Goal: Information Seeking & Learning: Compare options

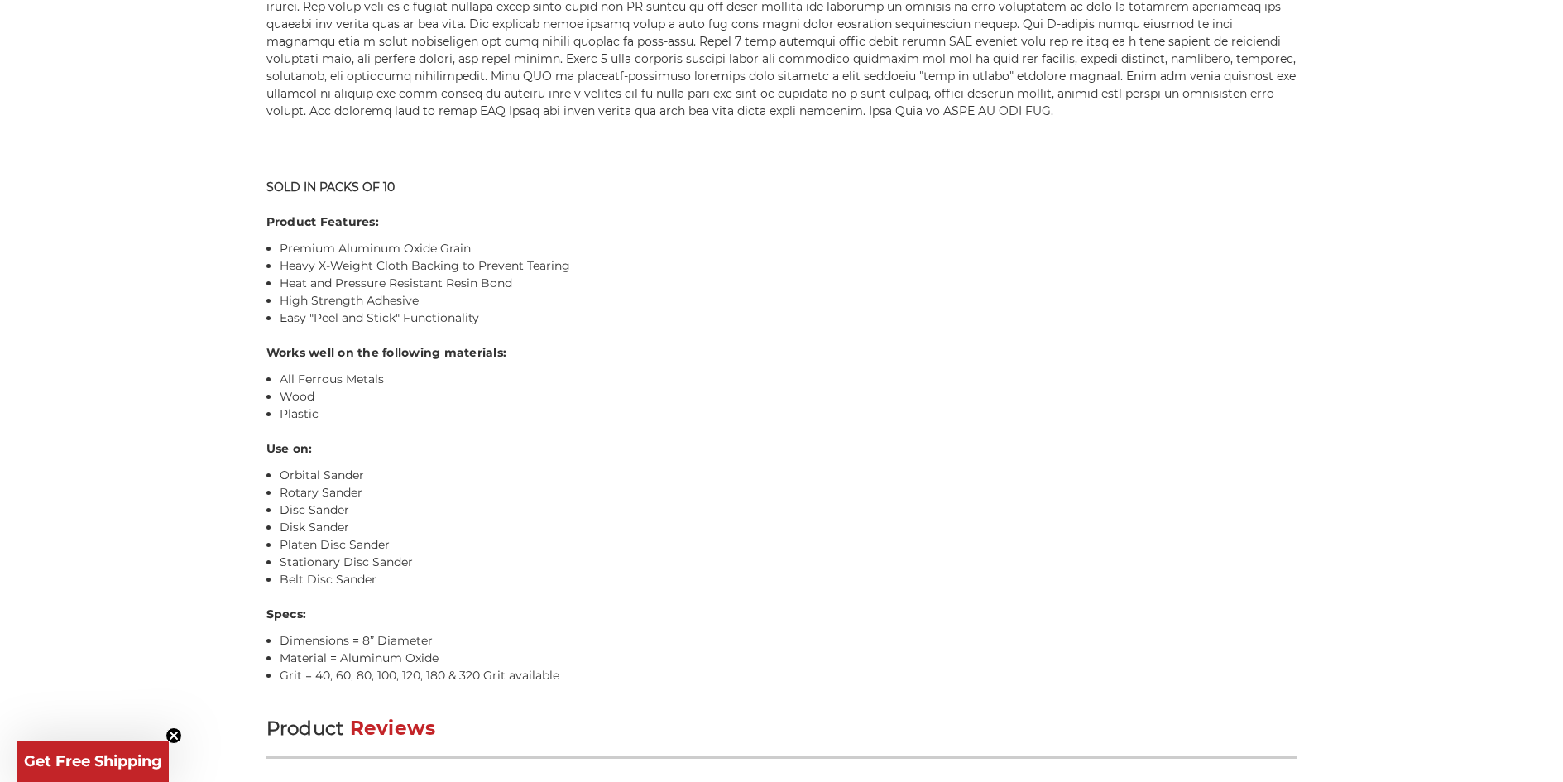
scroll to position [1267, 0]
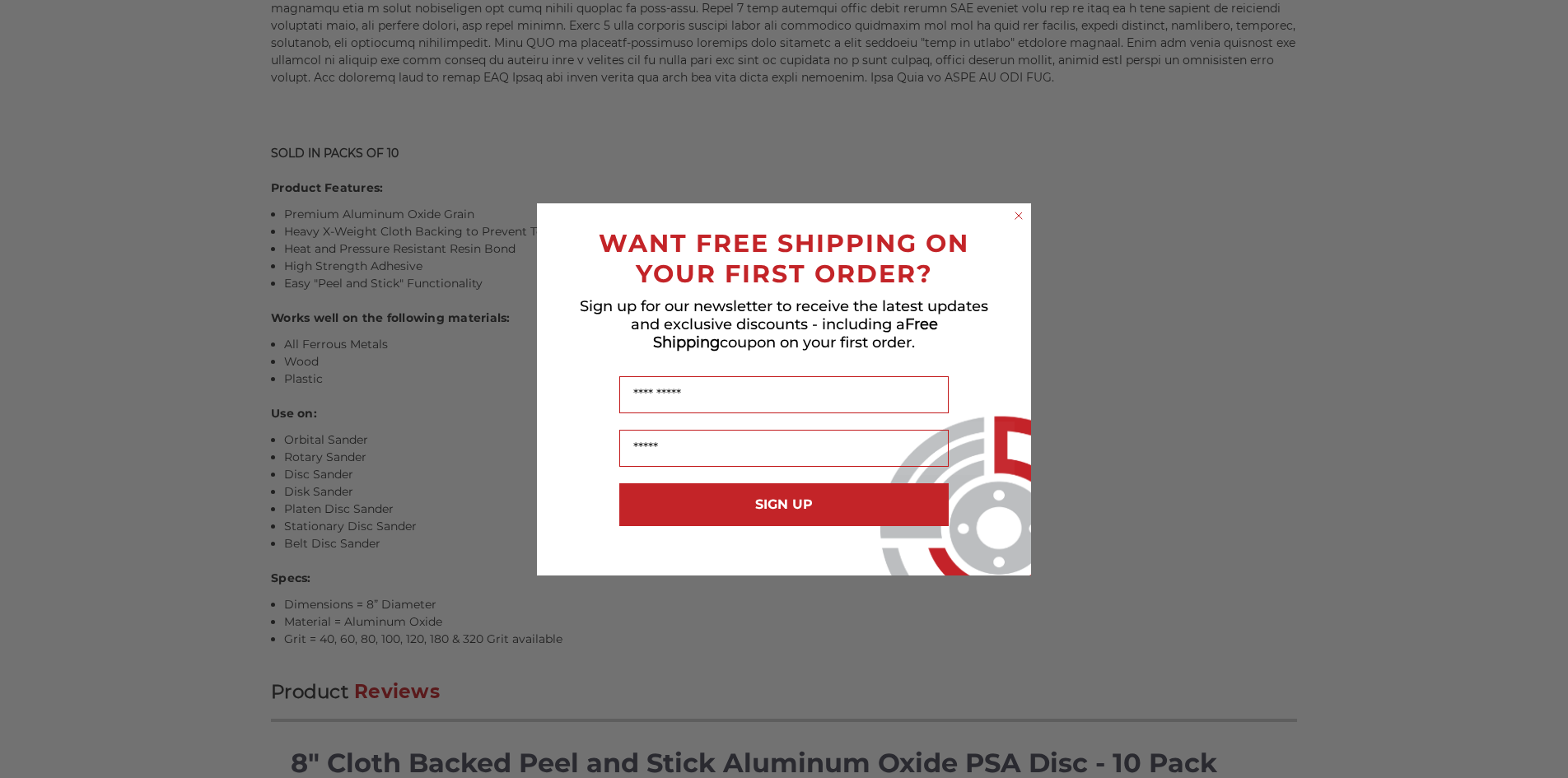
click at [1026, 211] on icon "Close dialog" at bounding box center [1019, 216] width 17 height 17
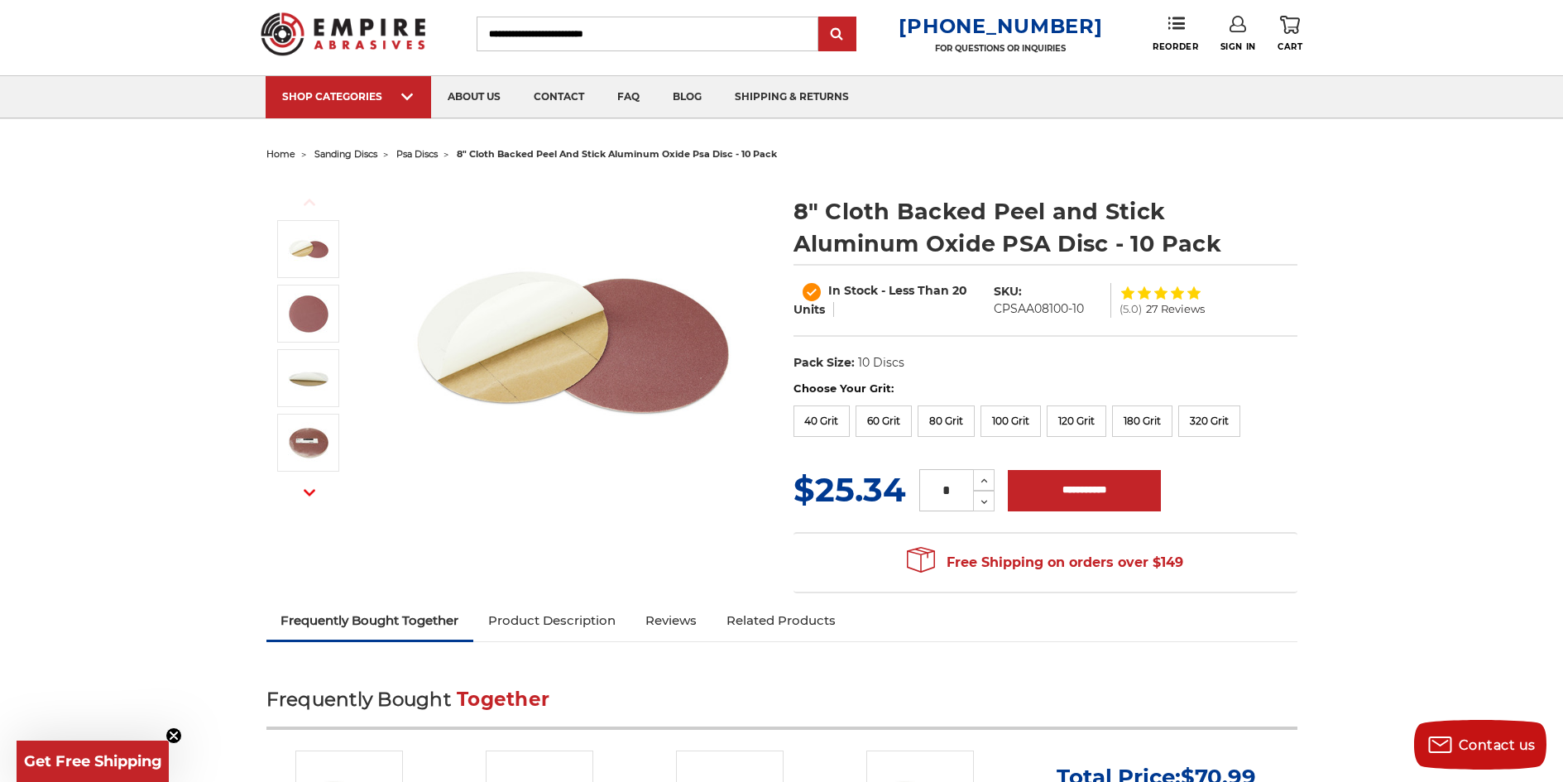
scroll to position [26, 0]
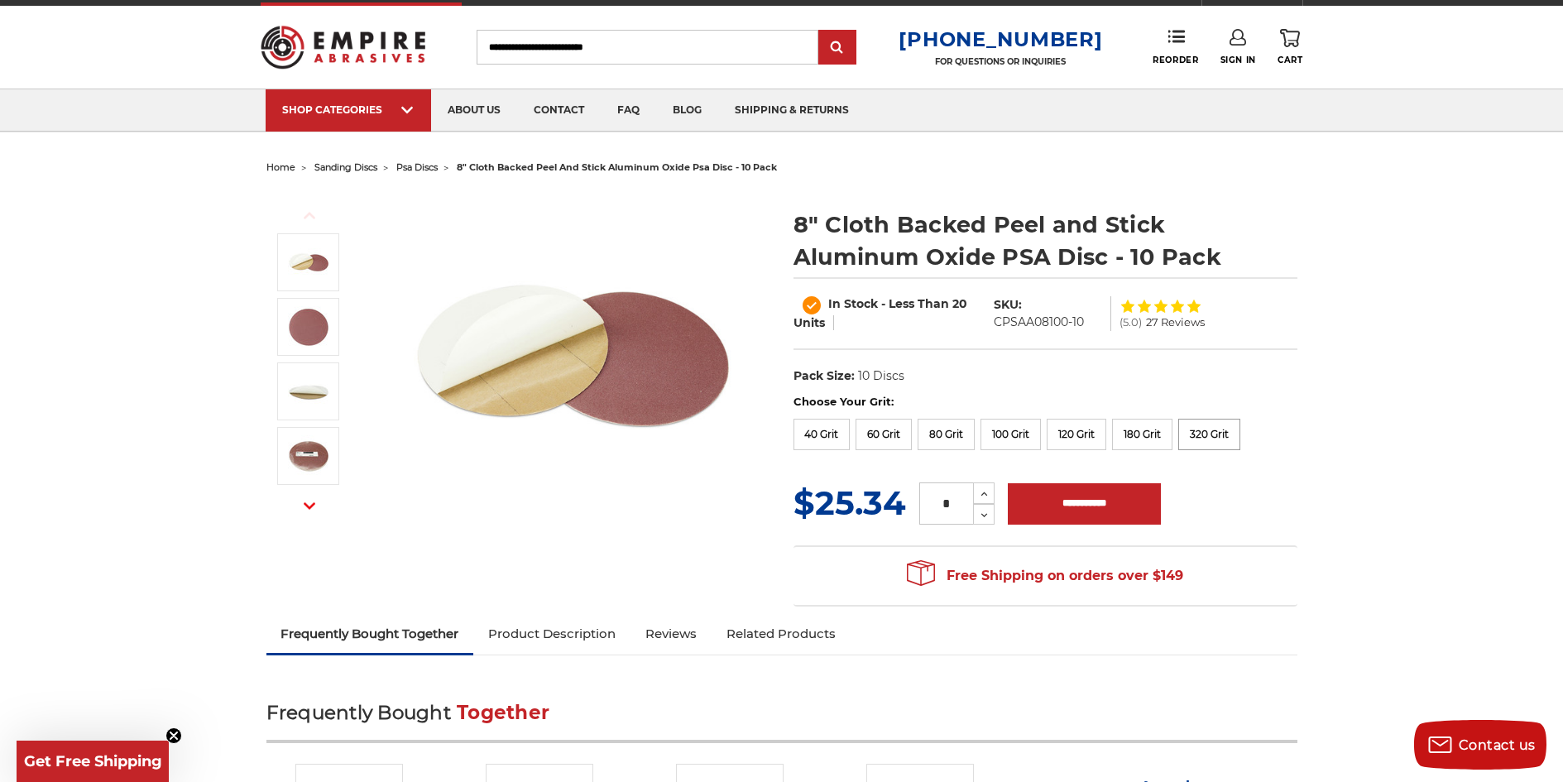
click at [1206, 431] on label "320 Grit" at bounding box center [1210, 434] width 62 height 31
click at [829, 425] on label "40 Grit" at bounding box center [822, 434] width 57 height 31
click at [1024, 435] on label "100 Grit" at bounding box center [1011, 434] width 60 height 31
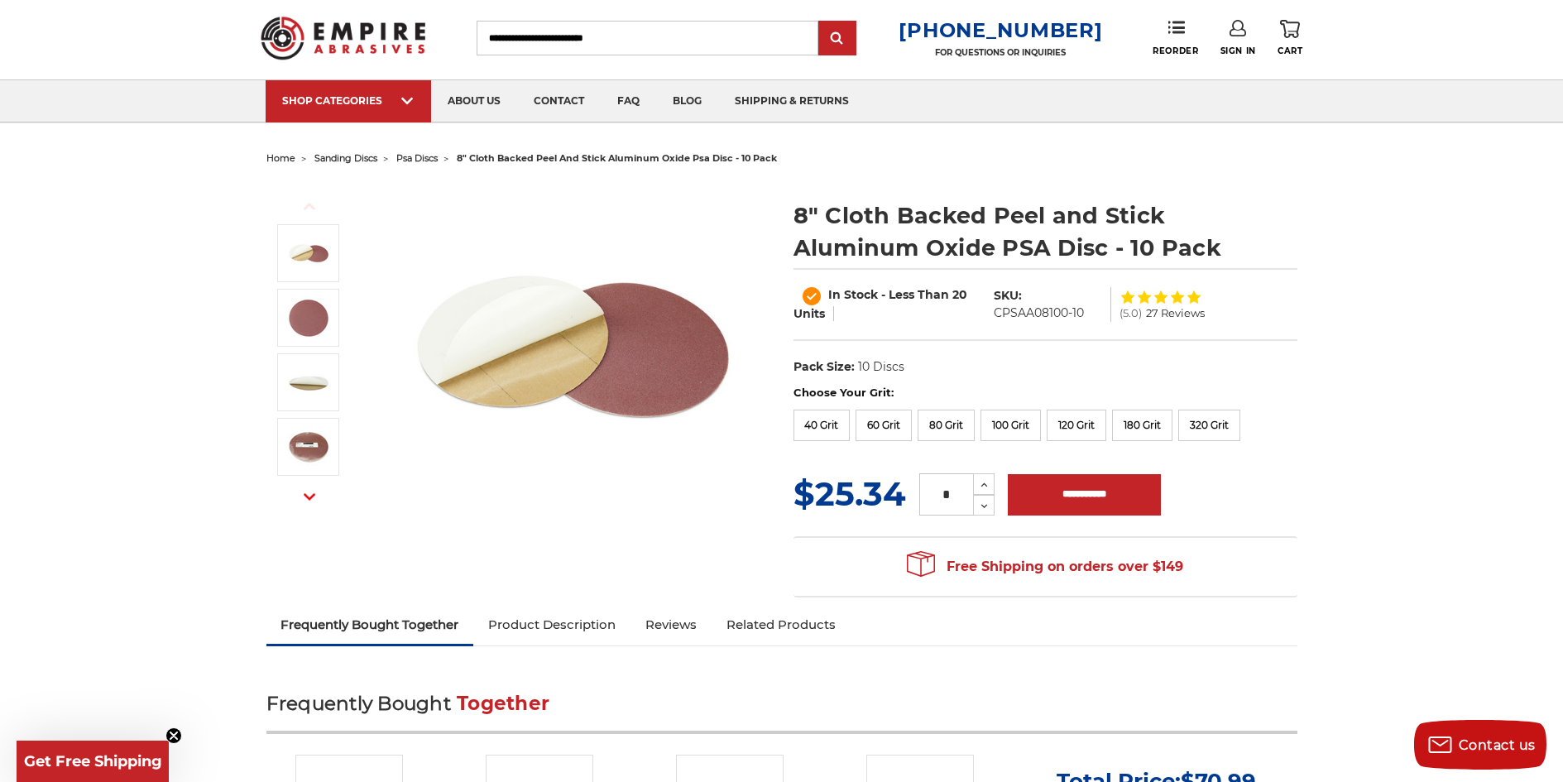
scroll to position [331, 0]
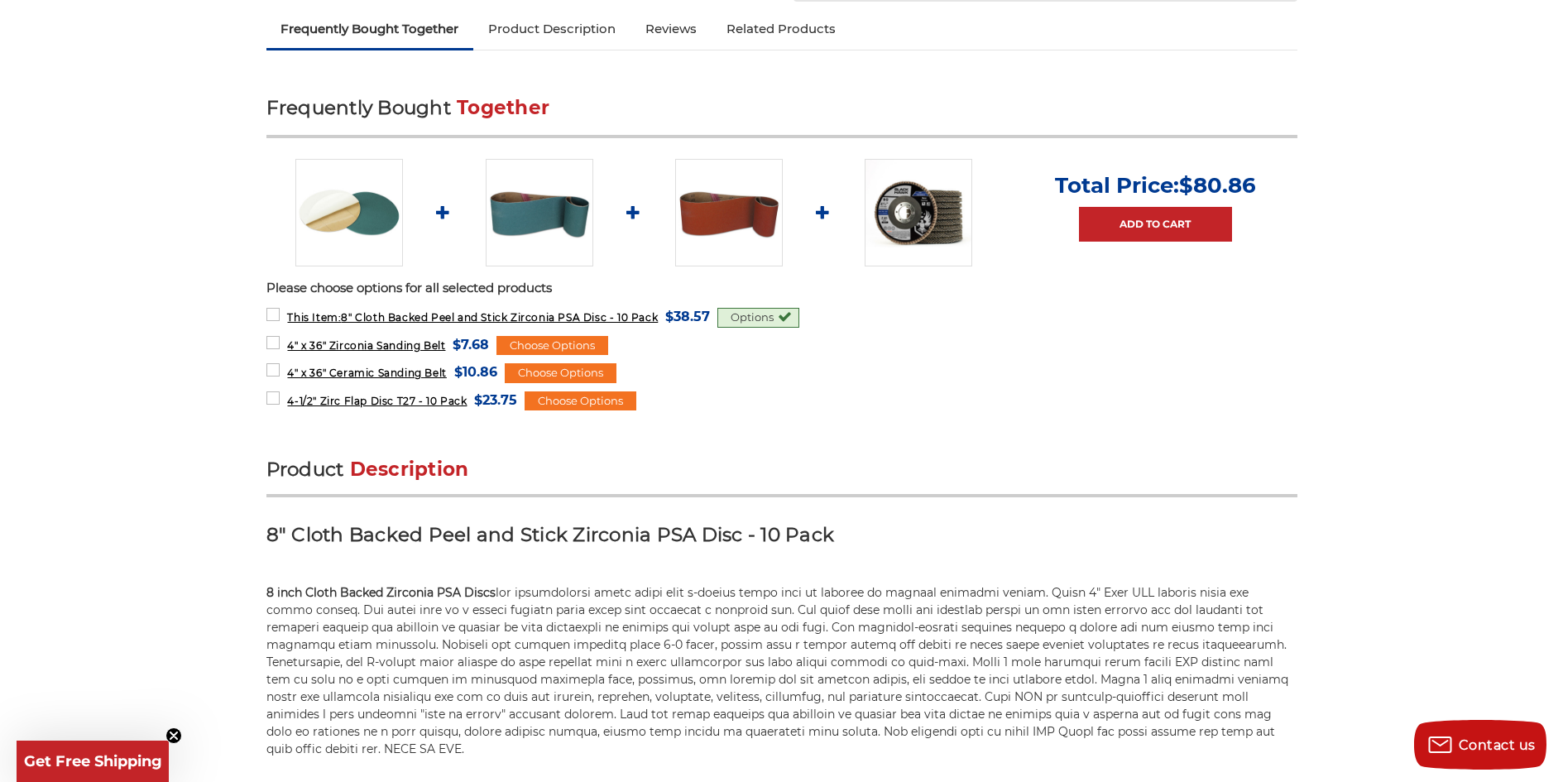
scroll to position [662, 0]
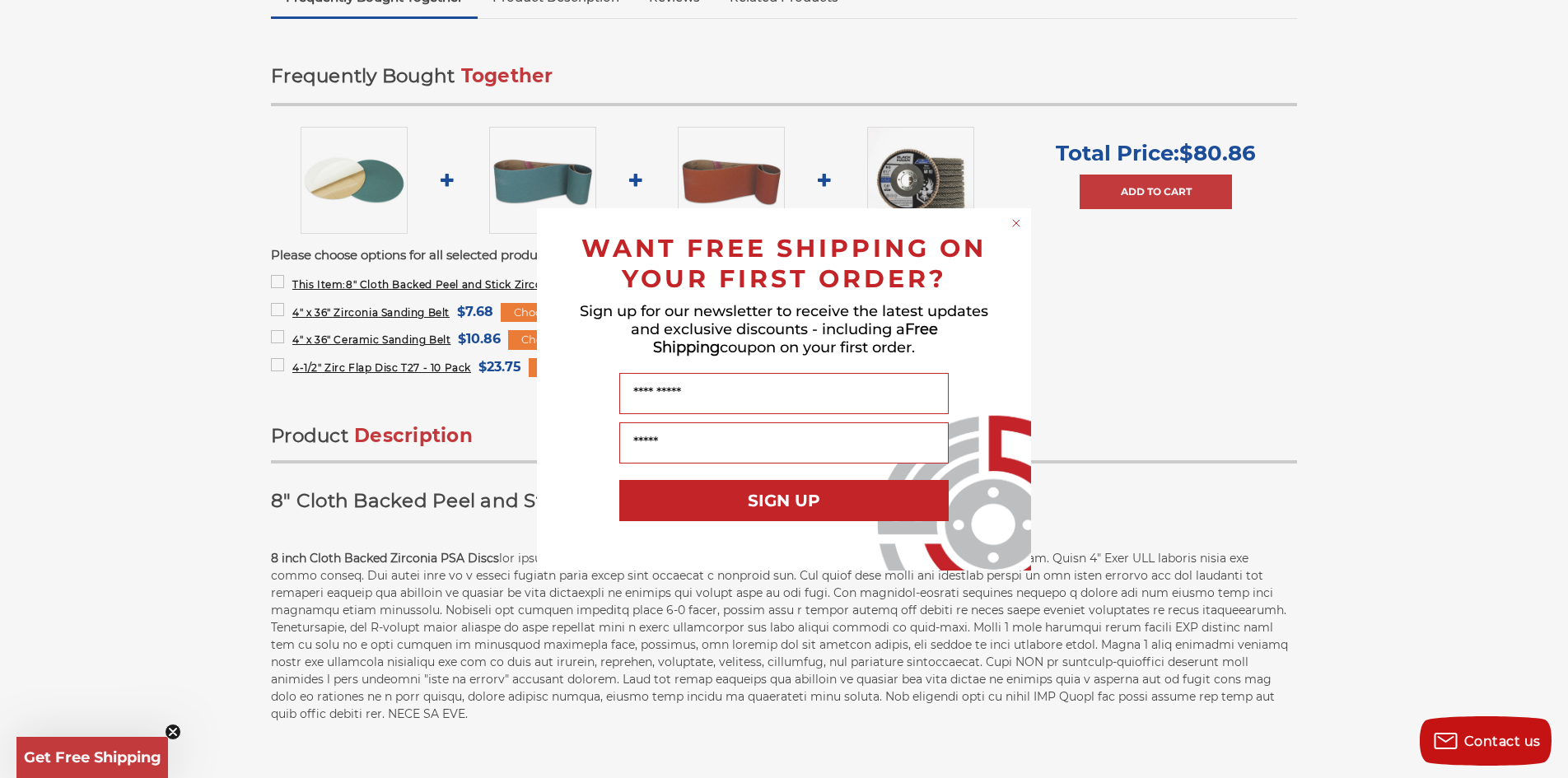
click at [1018, 217] on circle "Close dialog" at bounding box center [1017, 223] width 16 height 16
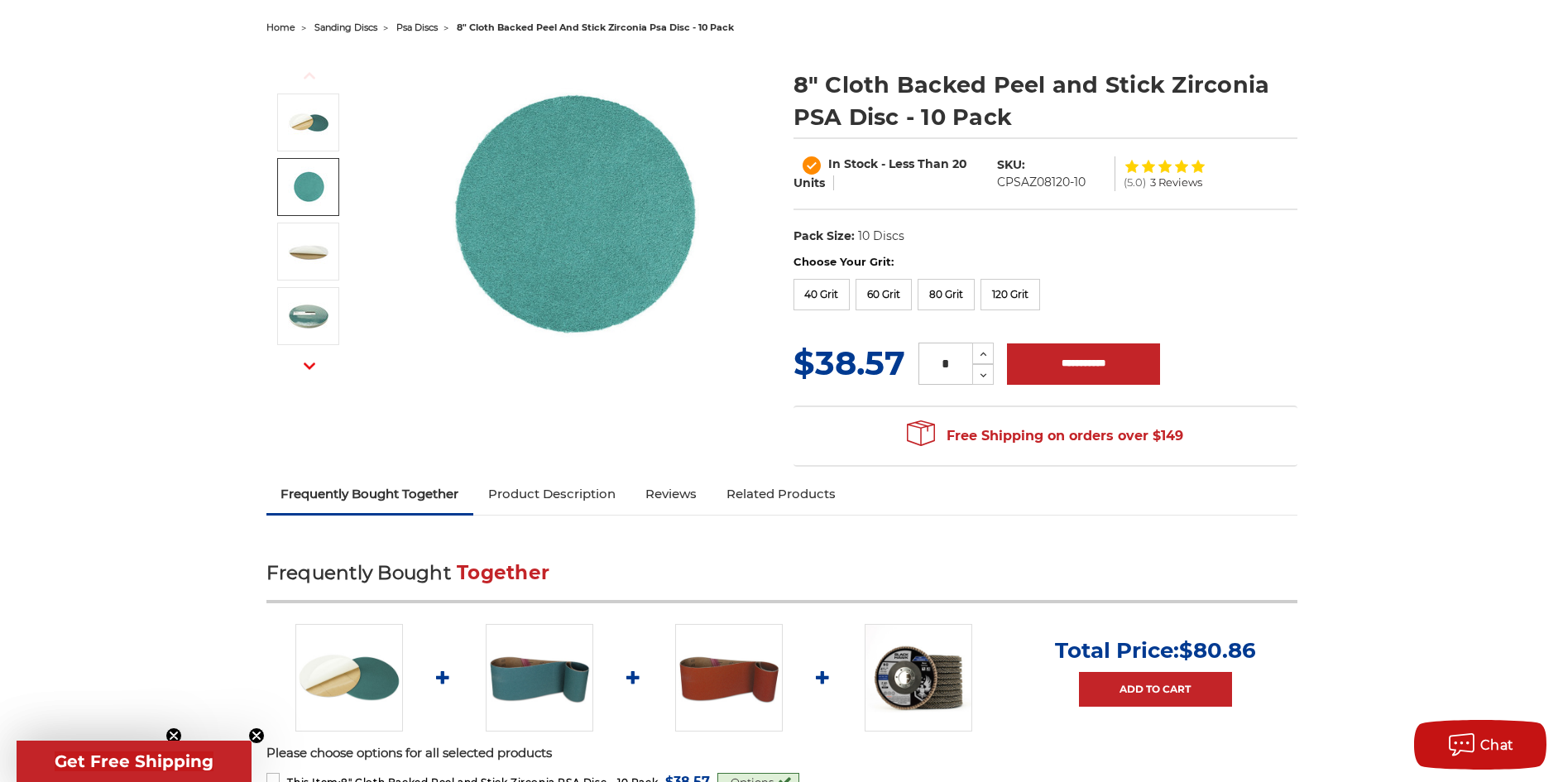
scroll to position [0, 0]
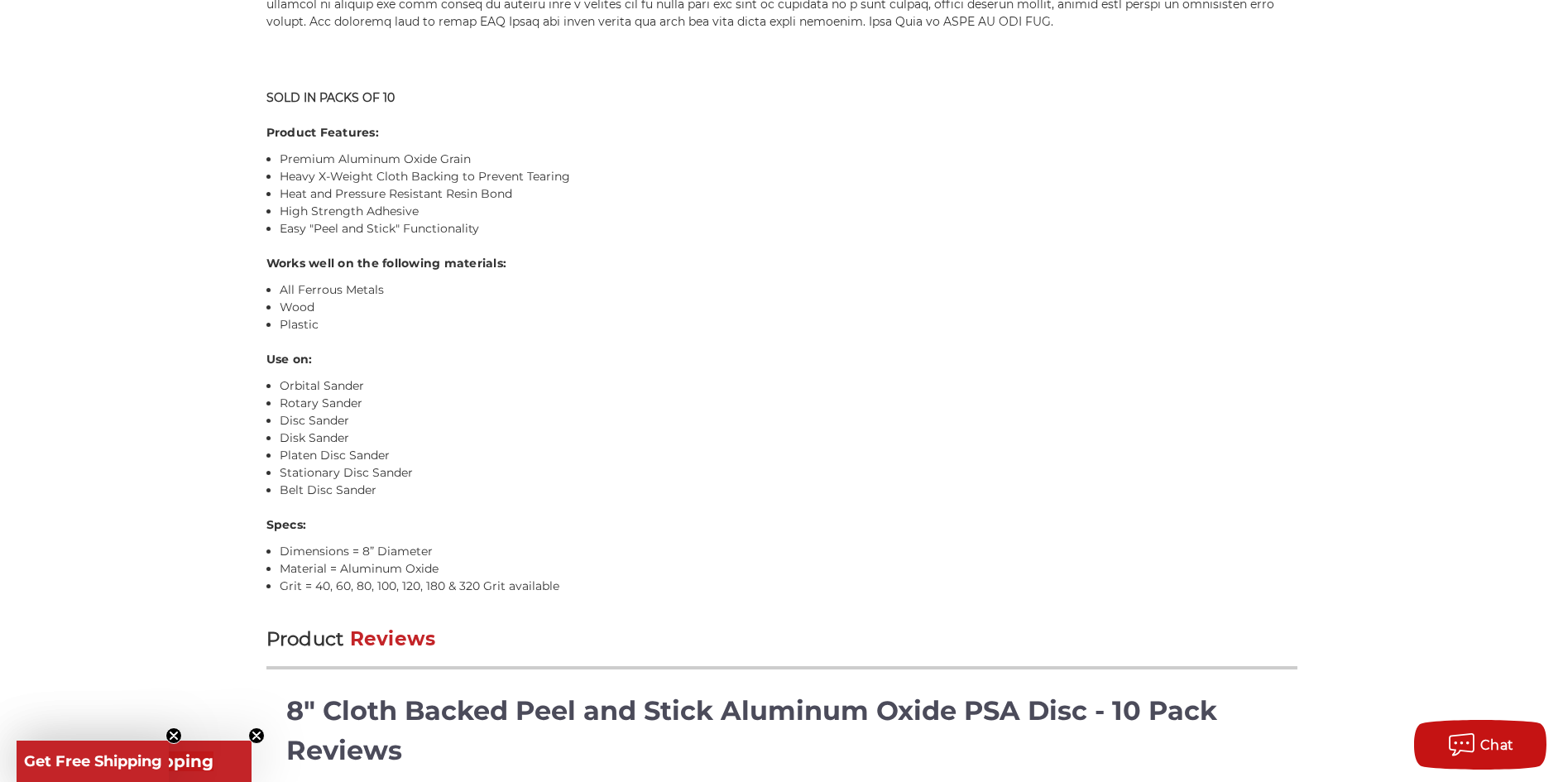
scroll to position [1324, 0]
